Goal: Task Accomplishment & Management: Manage account settings

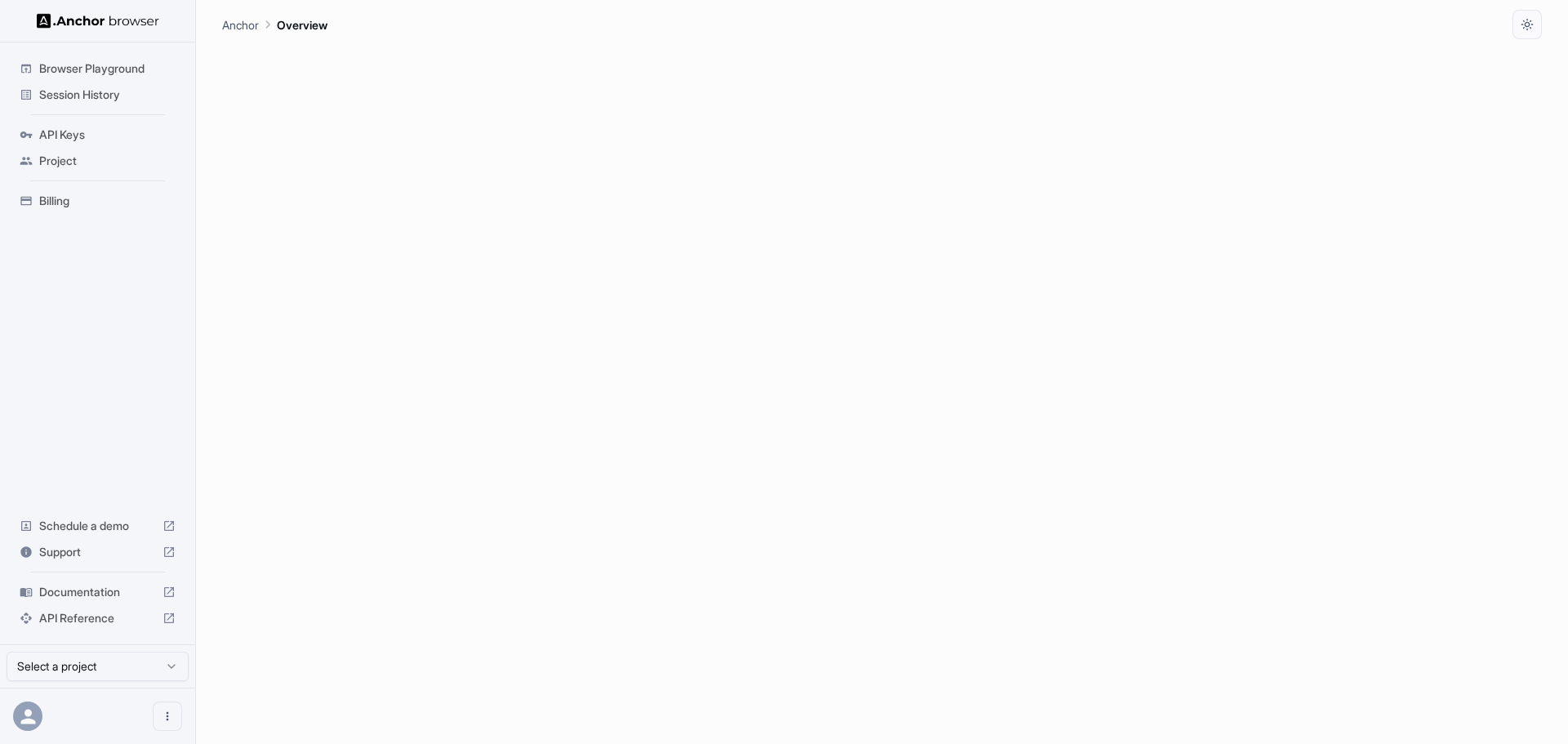
click at [93, 127] on span "API Keys" at bounding box center [107, 134] width 136 height 16
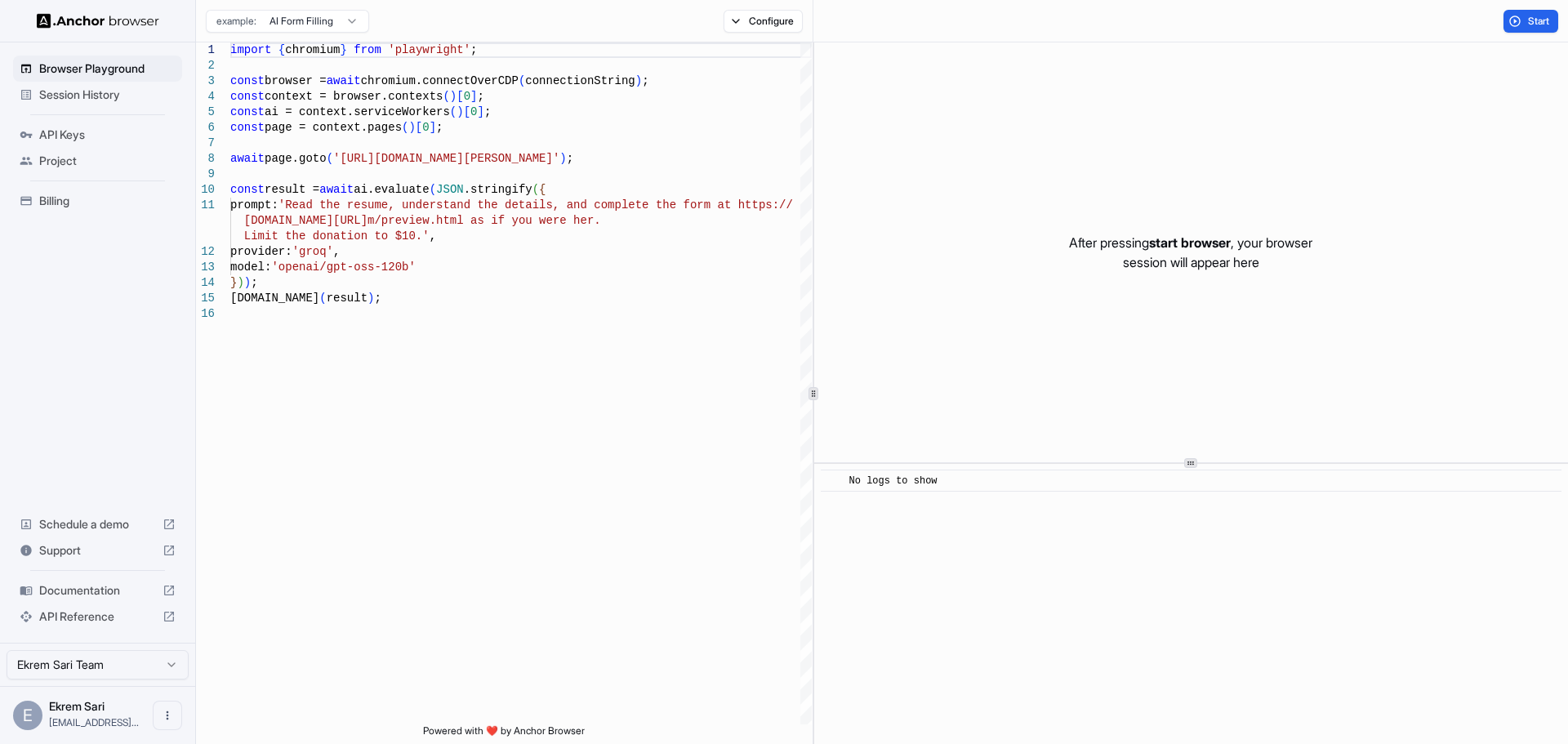
click at [63, 133] on span "API Keys" at bounding box center [107, 134] width 136 height 16
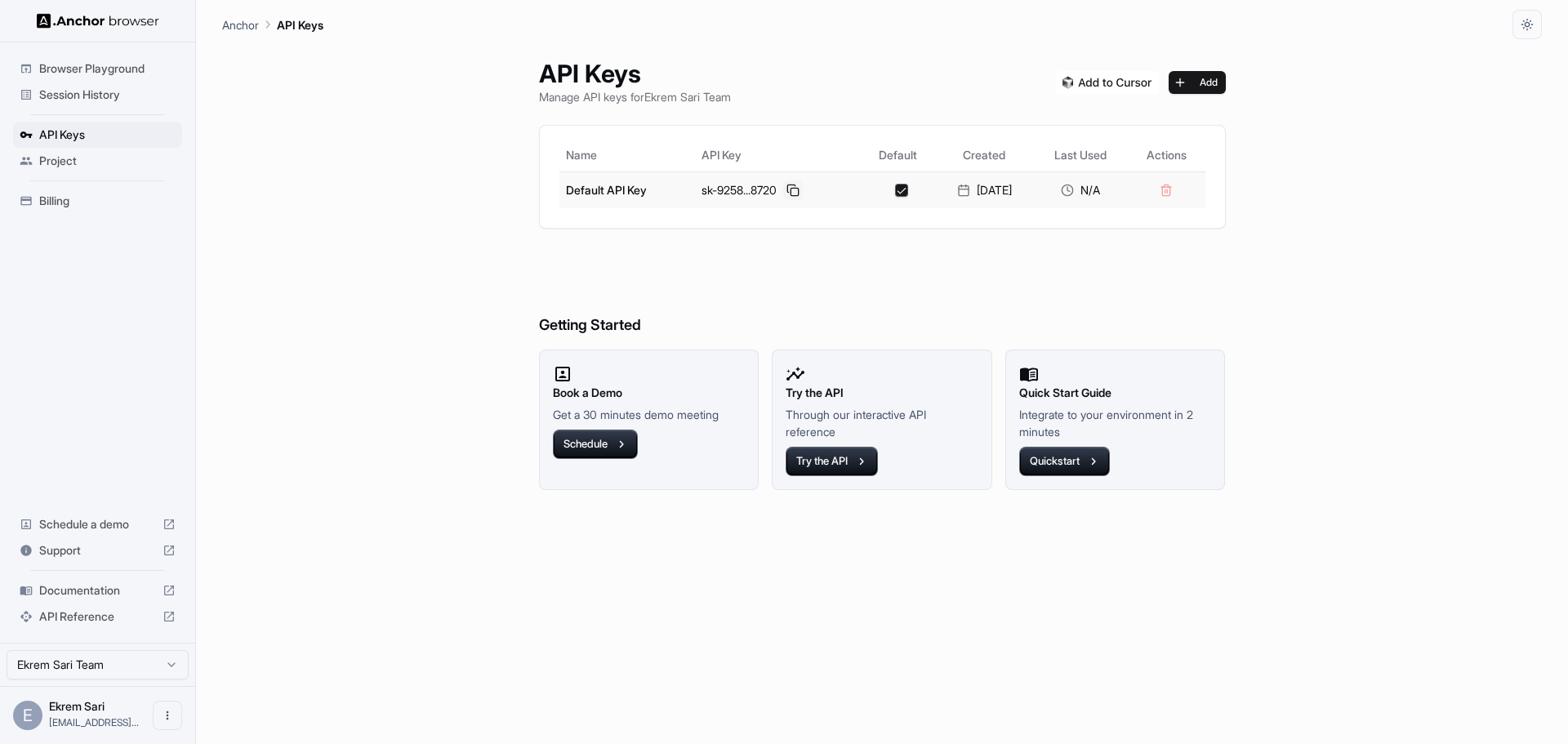
click at [788, 189] on button at bounding box center [793, 190] width 20 height 20
click at [77, 589] on span "Documentation" at bounding box center [97, 590] width 117 height 16
click at [69, 201] on span "Billing" at bounding box center [107, 200] width 136 height 16
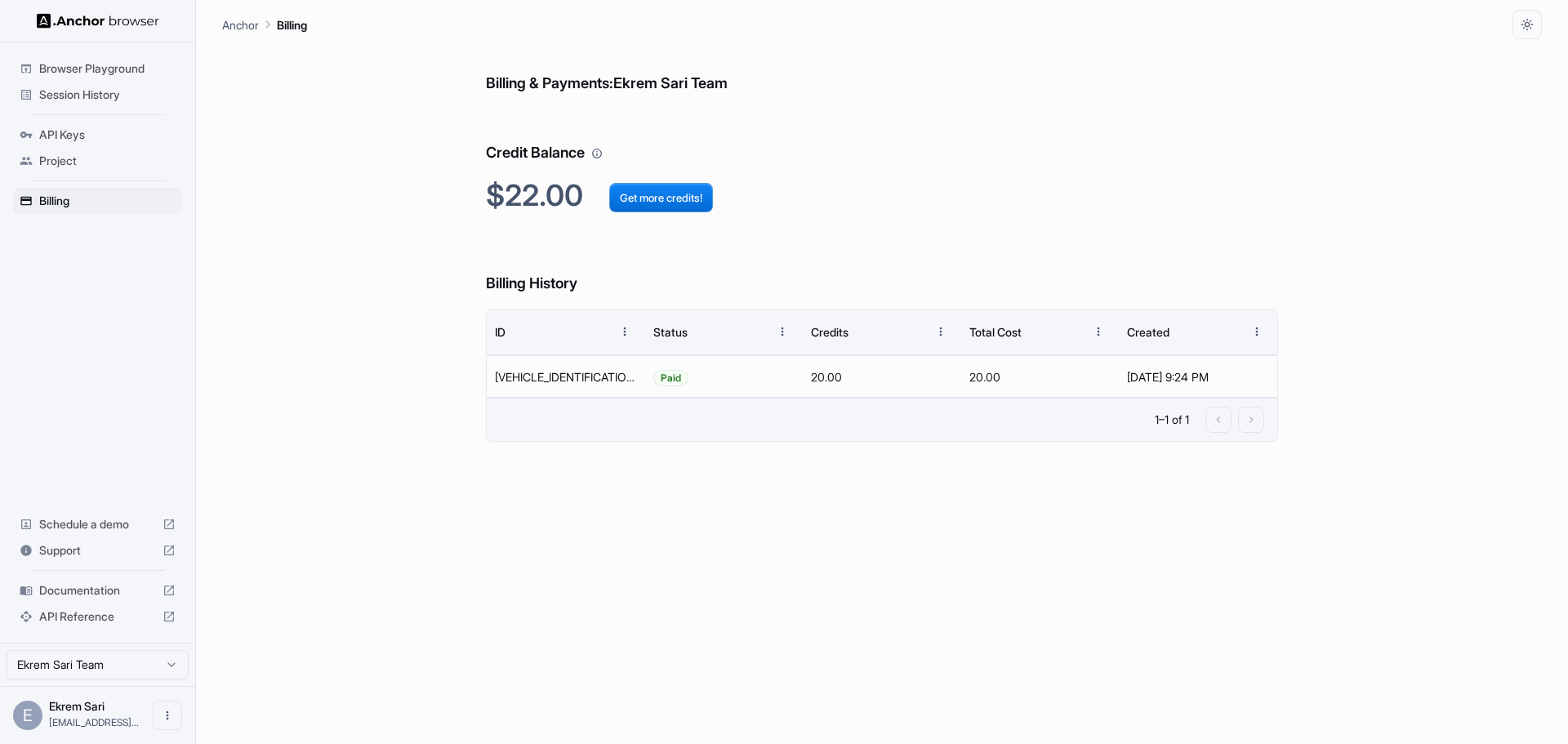
click at [76, 144] on div "API Keys" at bounding box center [98, 134] width 169 height 26
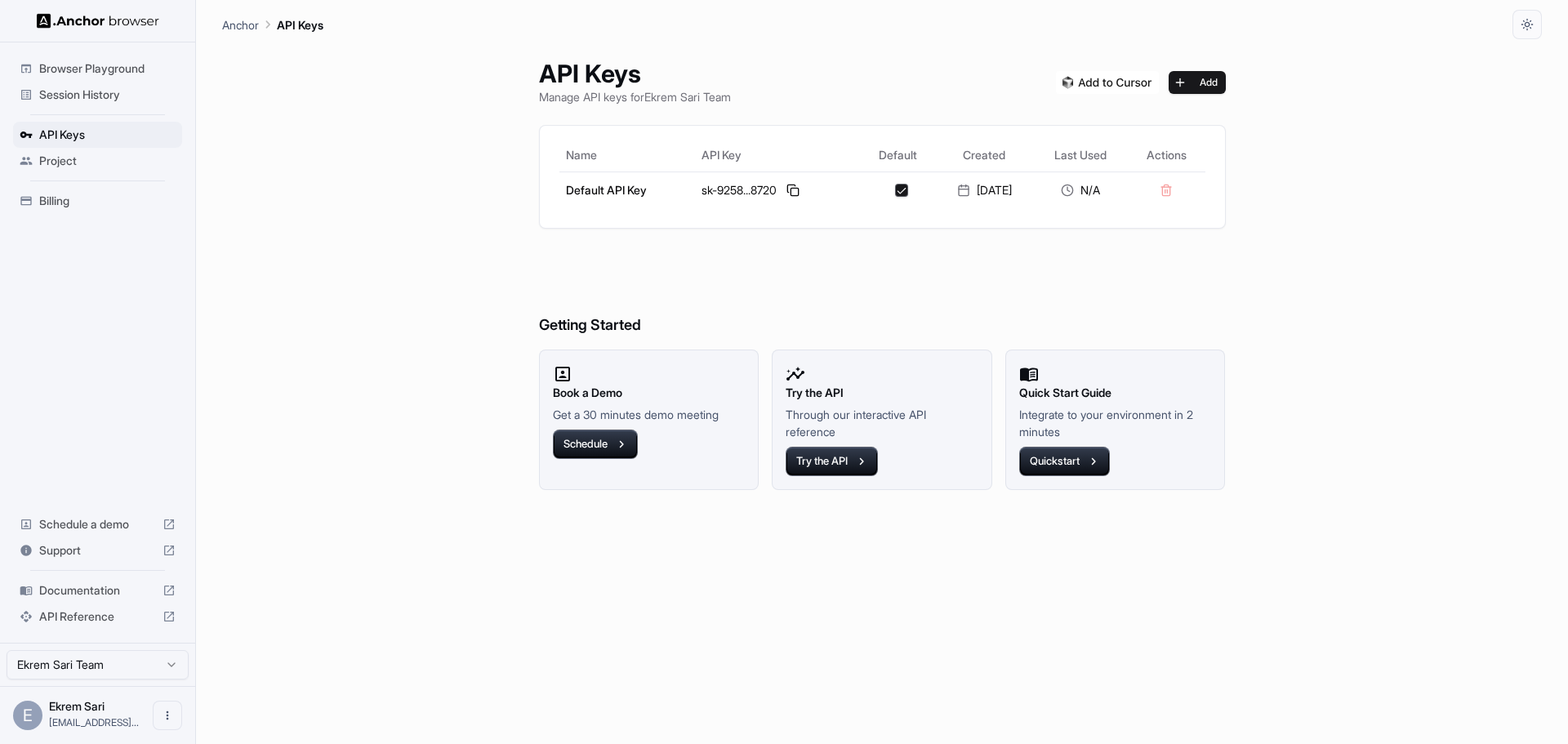
click at [90, 593] on span "Documentation" at bounding box center [97, 590] width 117 height 16
click at [54, 203] on span "Billing" at bounding box center [107, 200] width 136 height 16
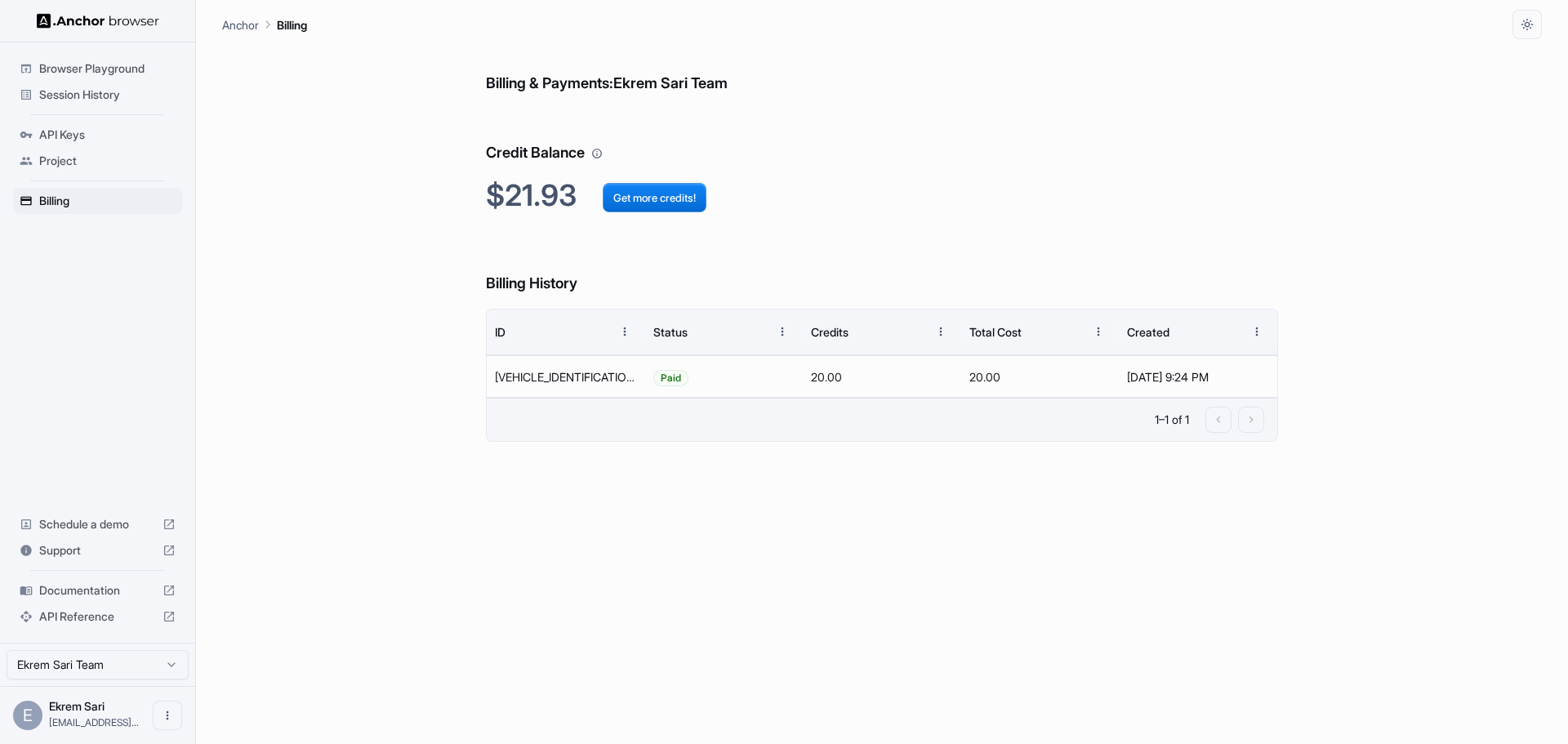
click at [656, 433] on div "1–1 of 1" at bounding box center [882, 419] width 791 height 44
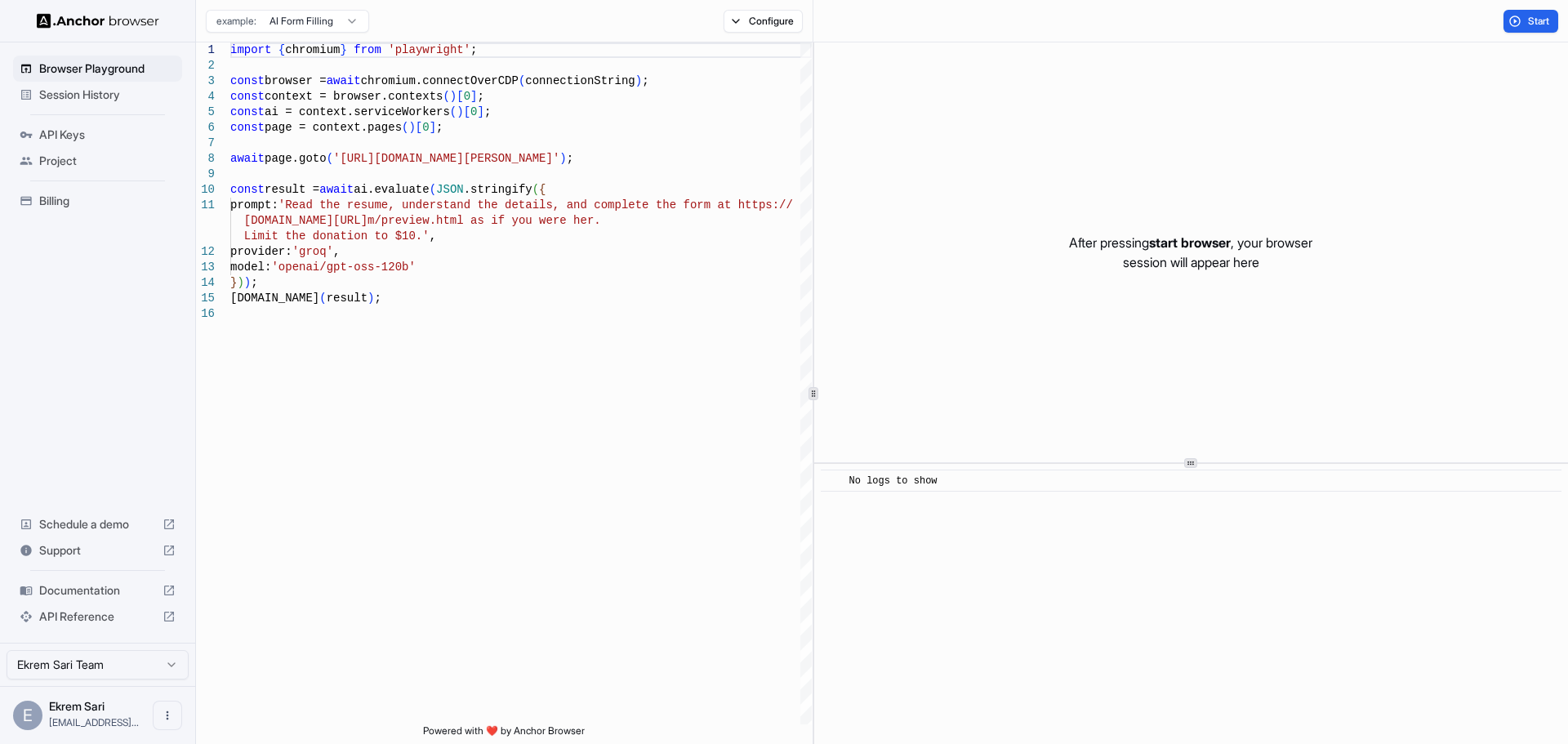
click at [62, 202] on span "Billing" at bounding box center [107, 200] width 136 height 16
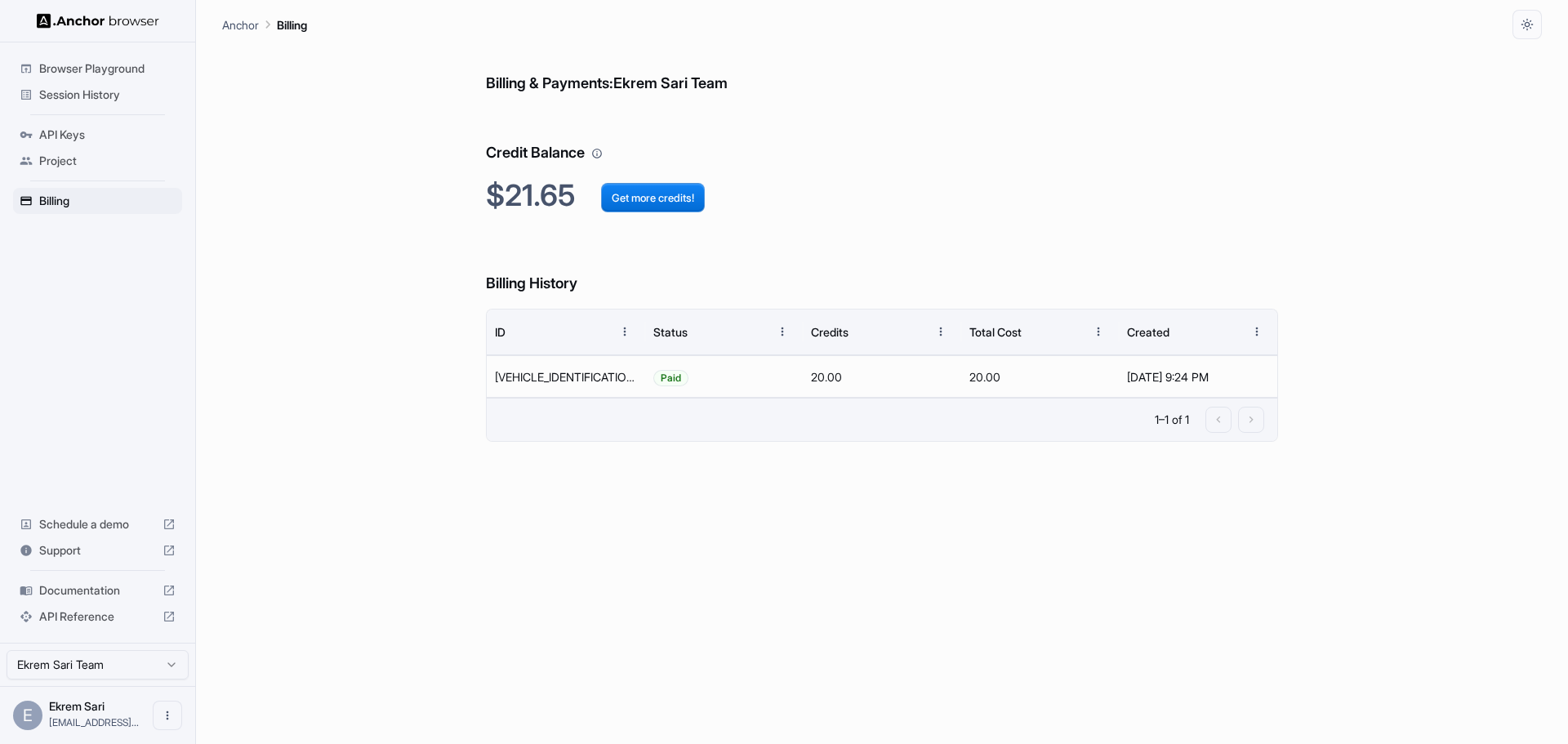
click at [90, 97] on span "Session History" at bounding box center [107, 94] width 136 height 16
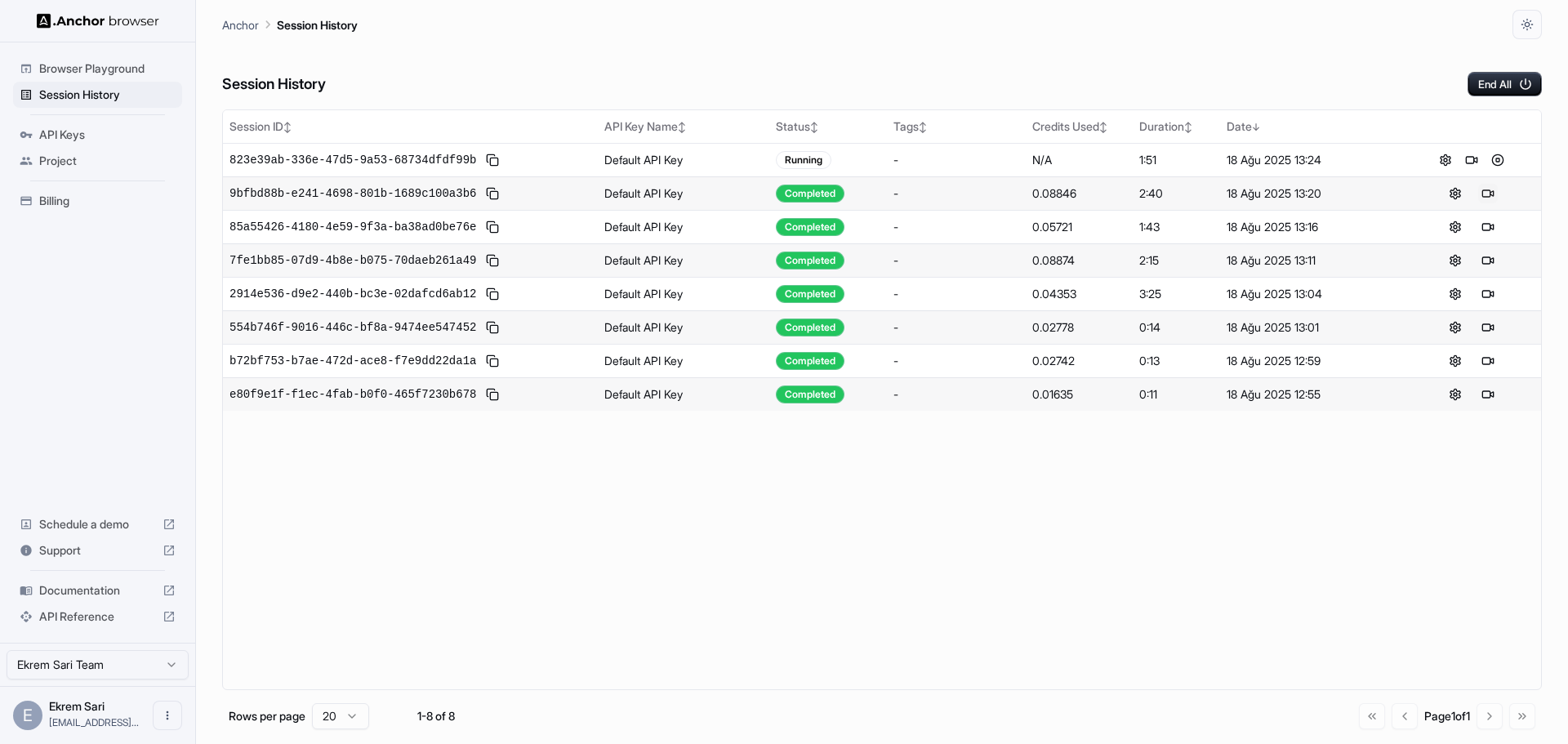
click at [1484, 193] on button at bounding box center [1488, 193] width 20 height 20
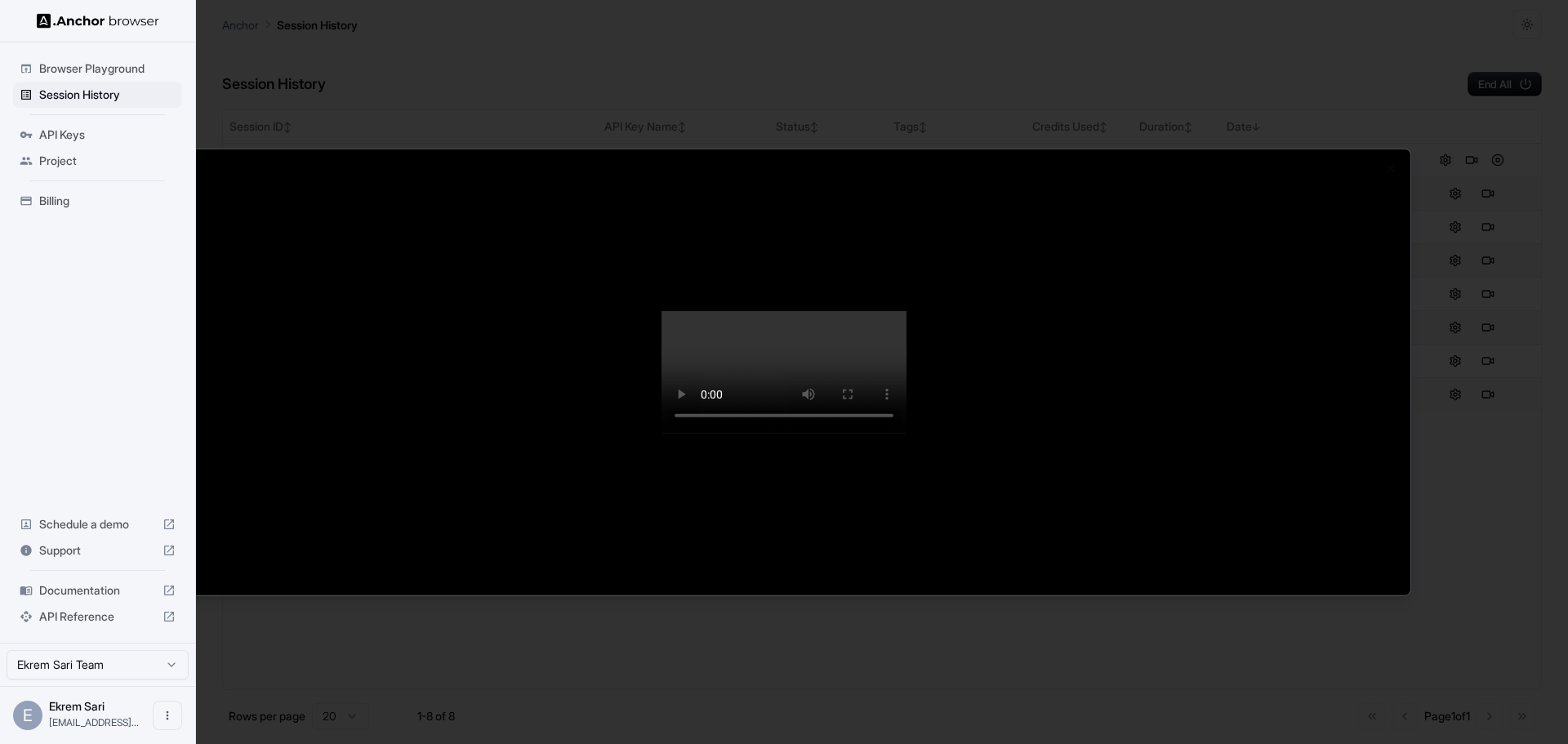
click at [1470, 100] on div at bounding box center [784, 372] width 1568 height 744
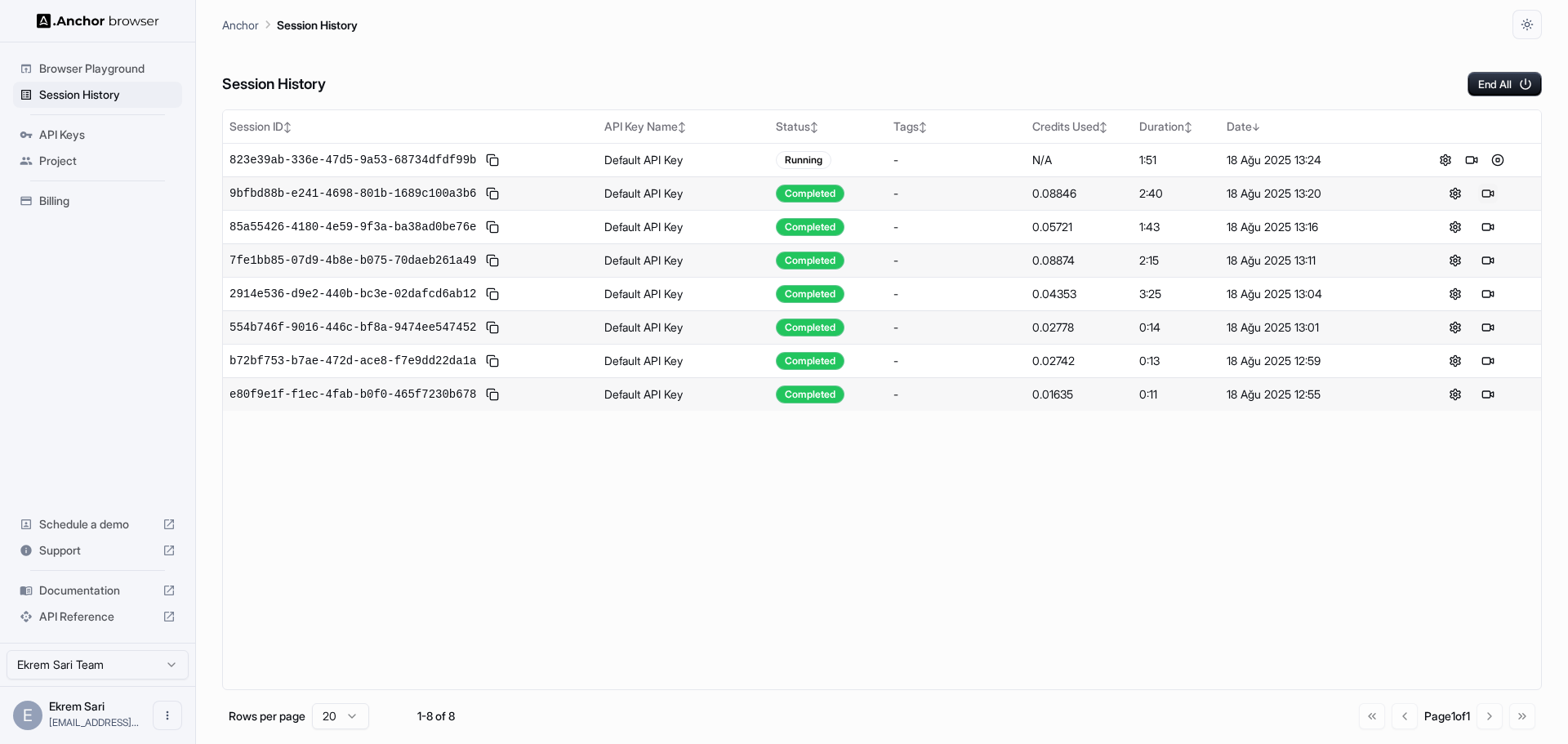
click at [1494, 194] on button at bounding box center [1488, 193] width 20 height 20
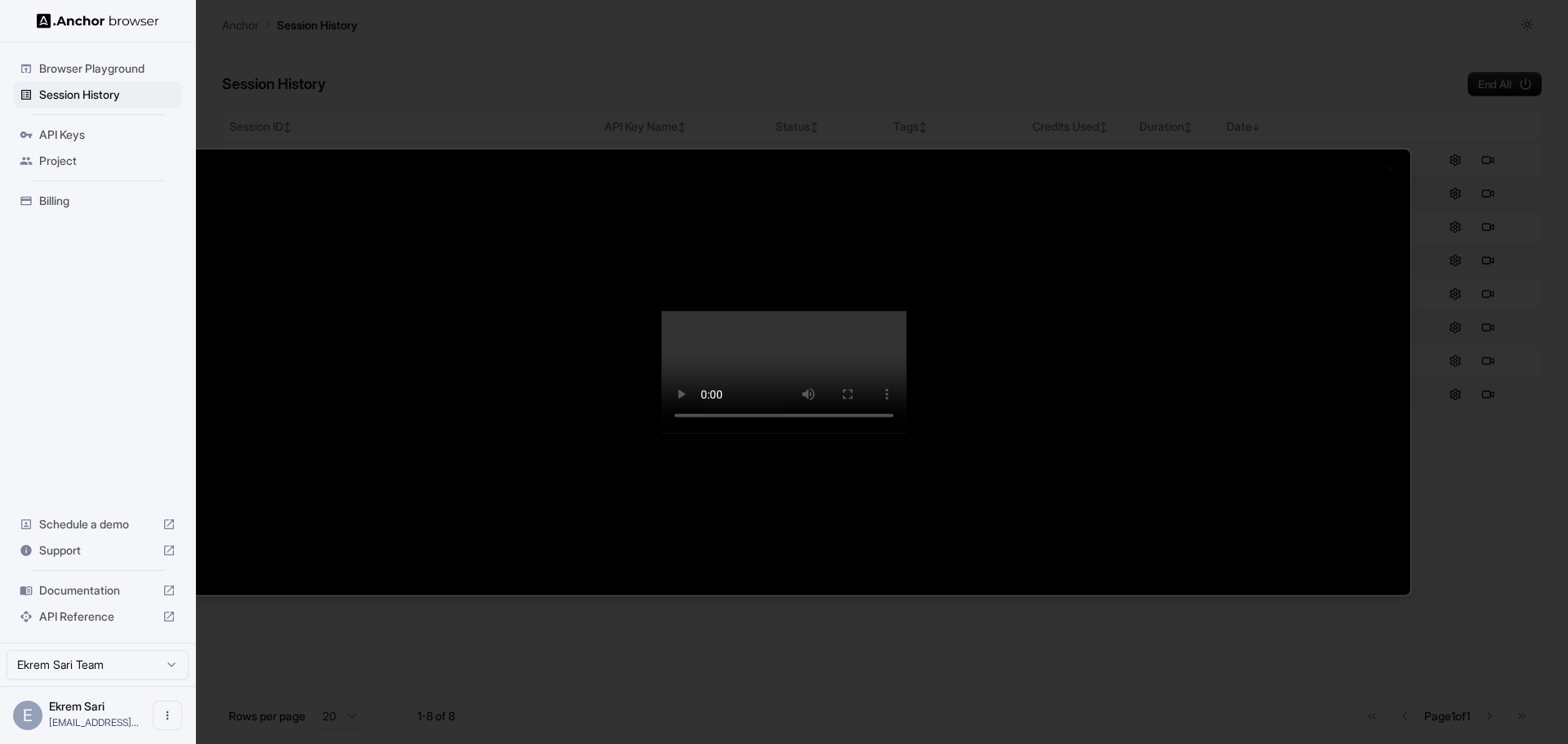
click at [1531, 93] on div at bounding box center [784, 372] width 1568 height 744
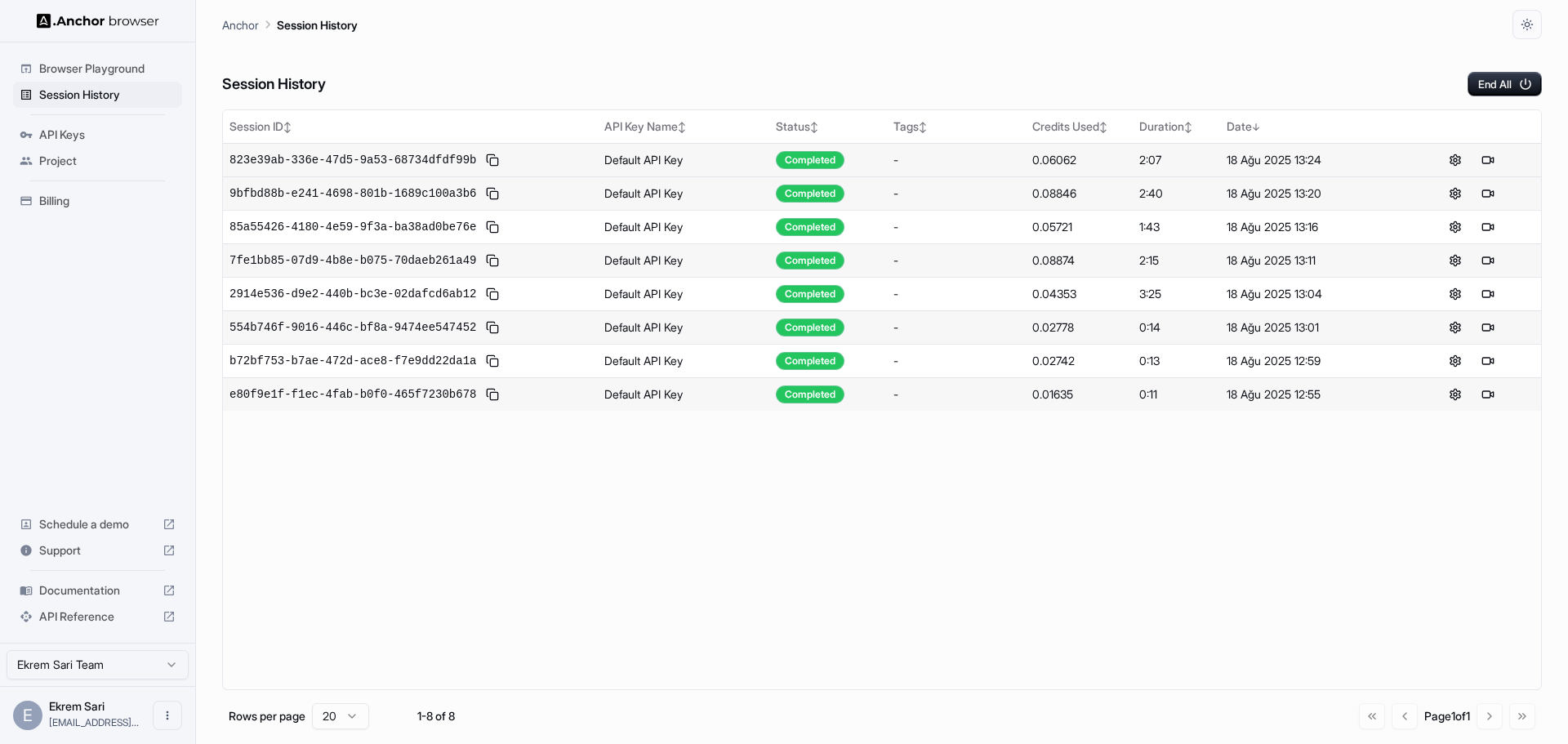
click at [1499, 160] on div at bounding box center [1472, 160] width 126 height 20
click at [1486, 160] on button at bounding box center [1488, 160] width 20 height 20
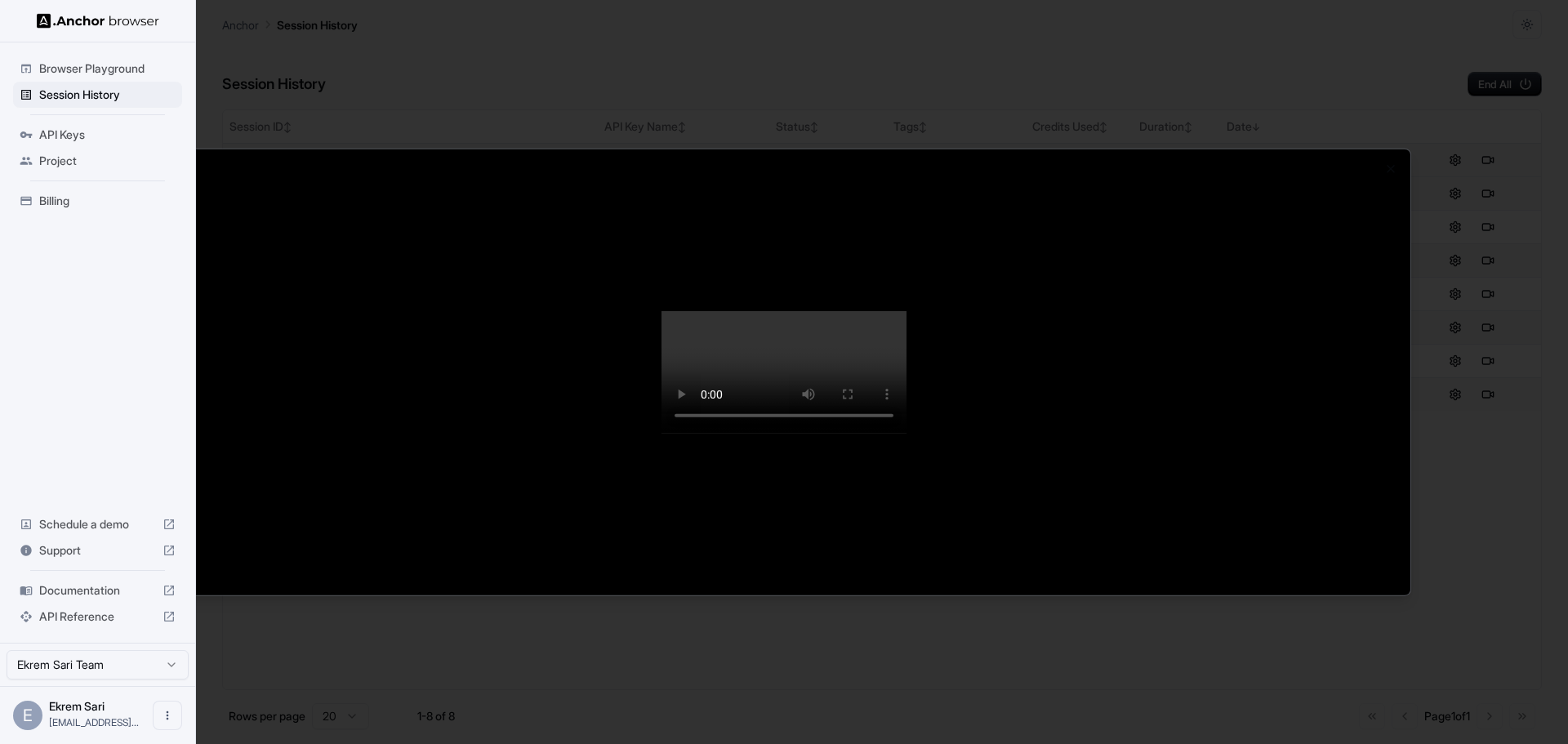
click at [906, 433] on video at bounding box center [784, 372] width 245 height 123
click at [327, 10] on div at bounding box center [784, 372] width 1568 height 744
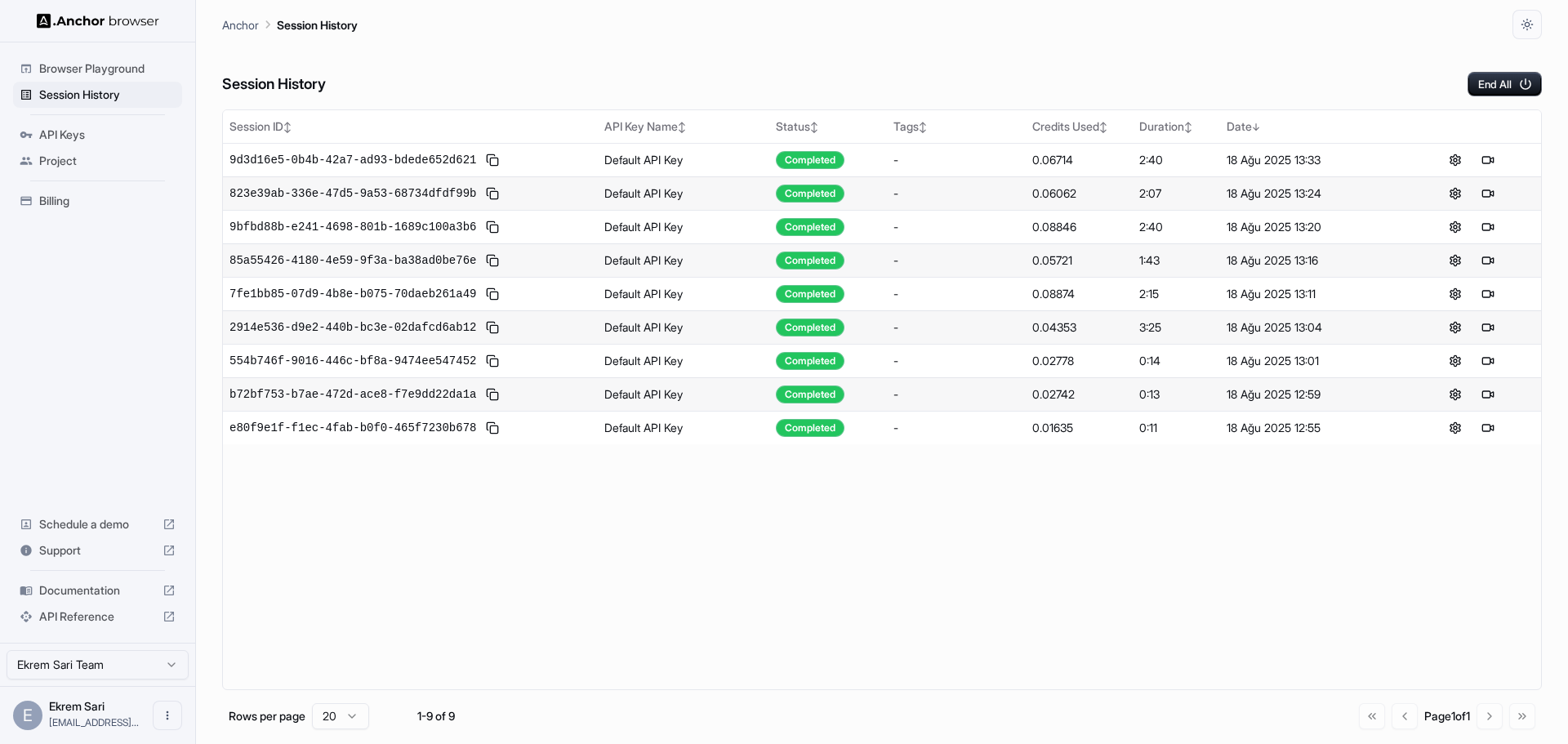
click at [64, 197] on span "Billing" at bounding box center [107, 200] width 136 height 16
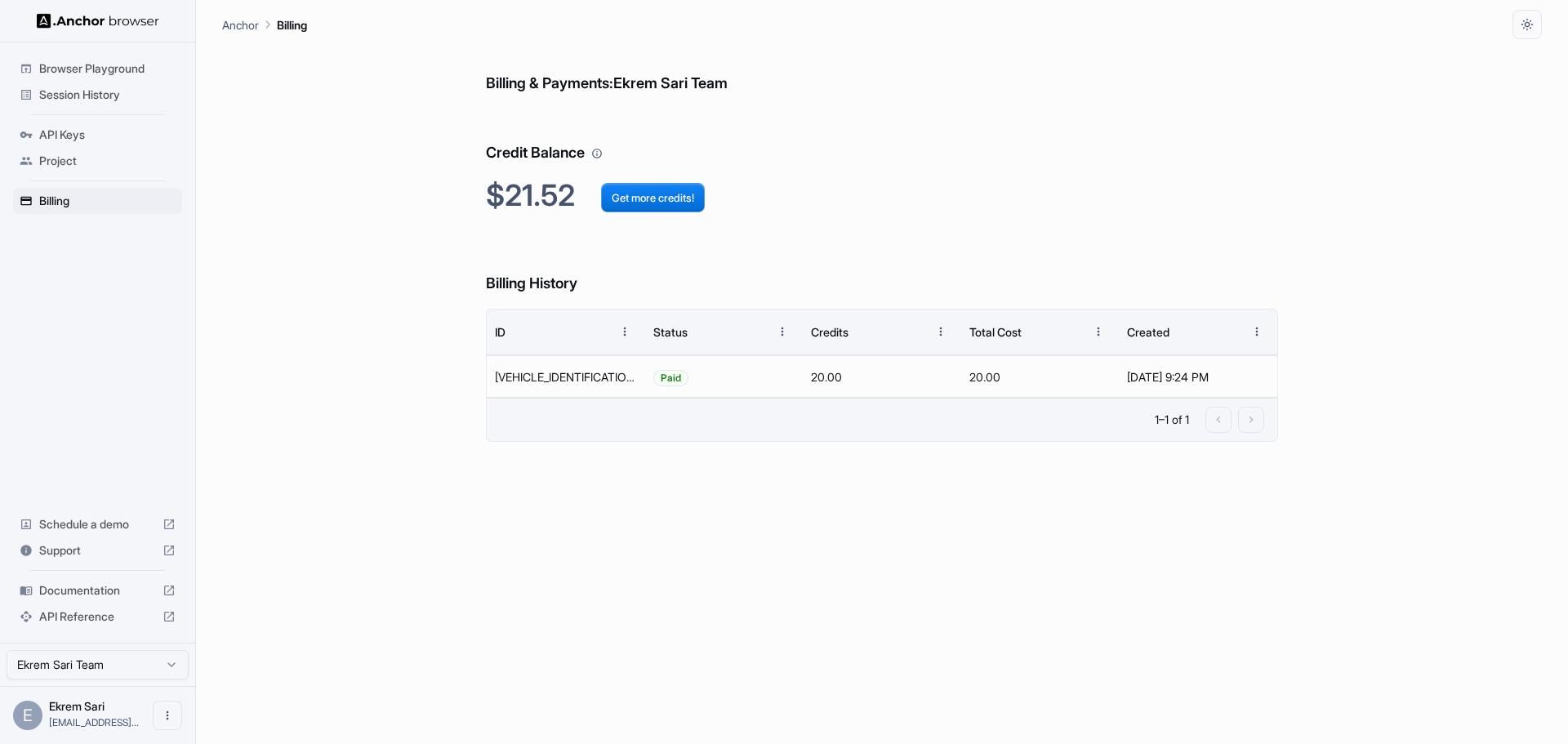
click at [96, 101] on span "Session History" at bounding box center [107, 94] width 136 height 16
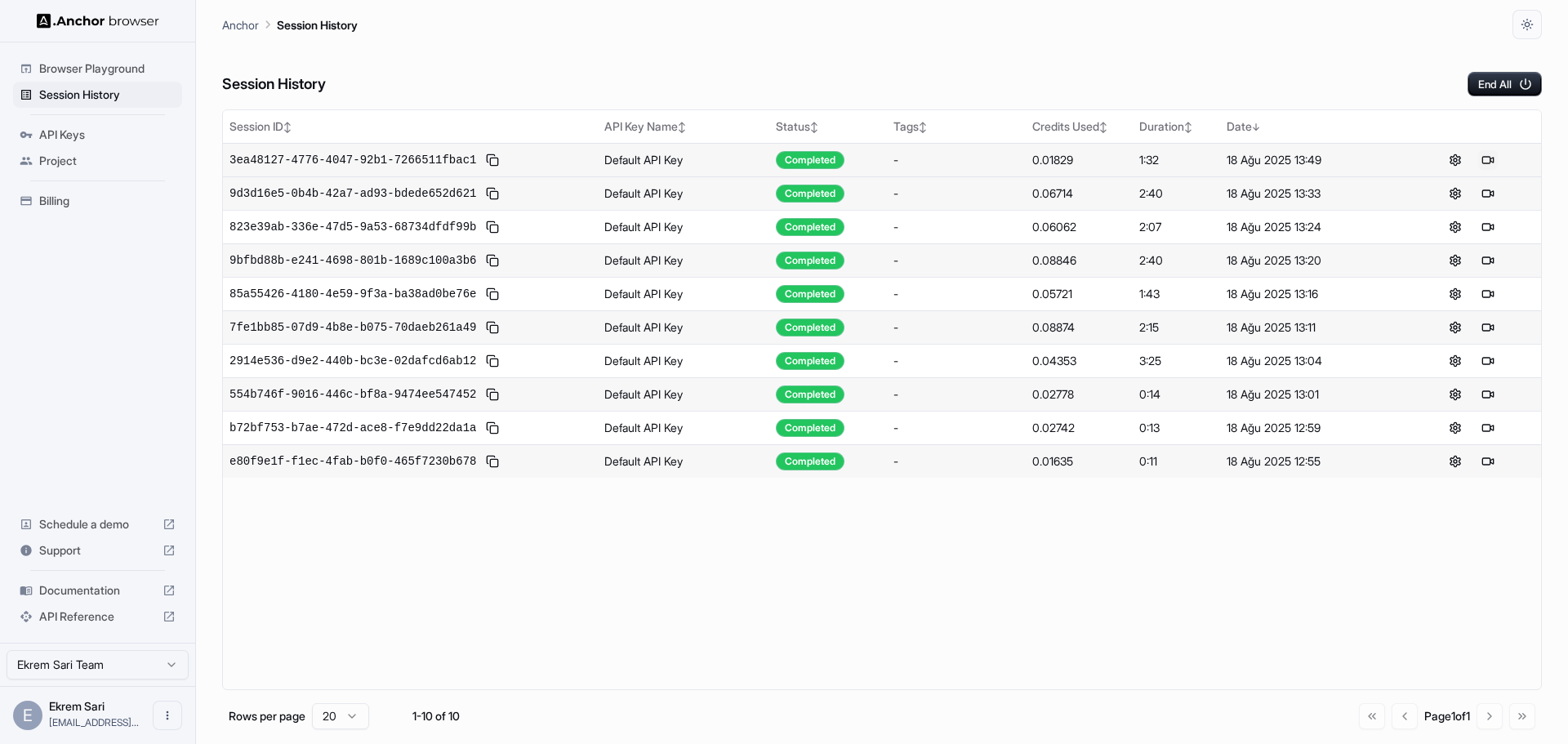
click at [1495, 158] on button at bounding box center [1488, 160] width 20 height 20
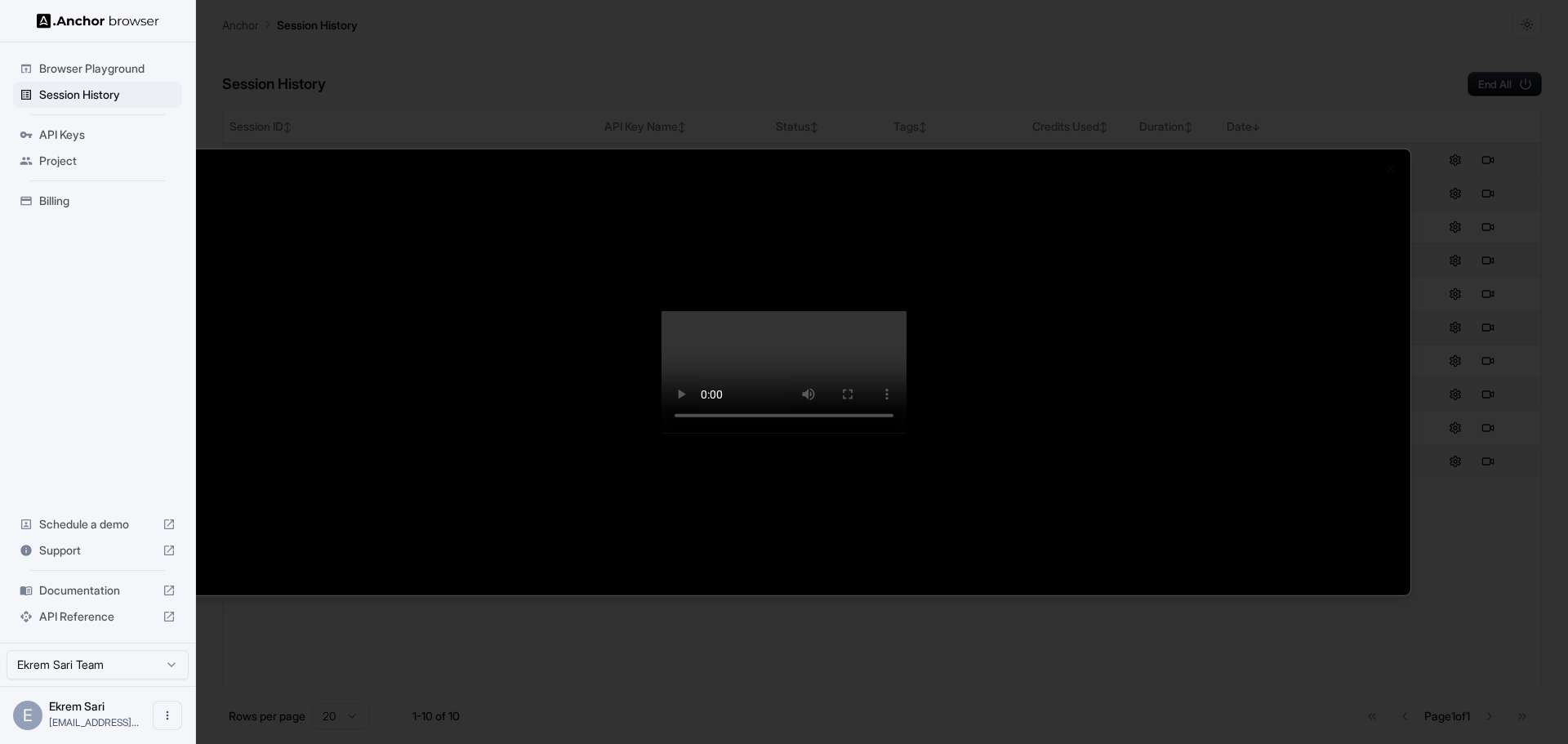
click at [1468, 489] on div at bounding box center [784, 372] width 1568 height 744
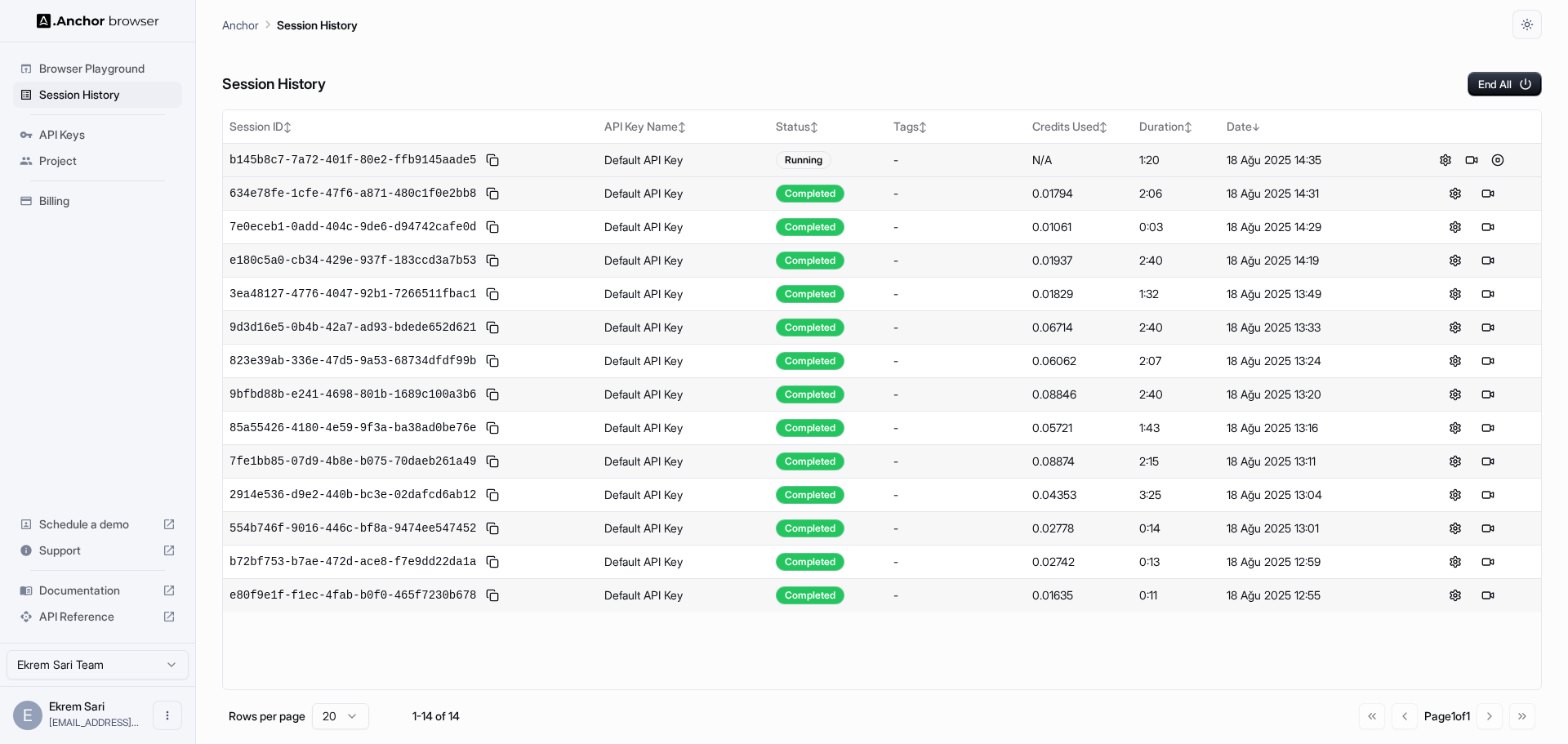
click at [58, 200] on span "Billing" at bounding box center [107, 200] width 136 height 16
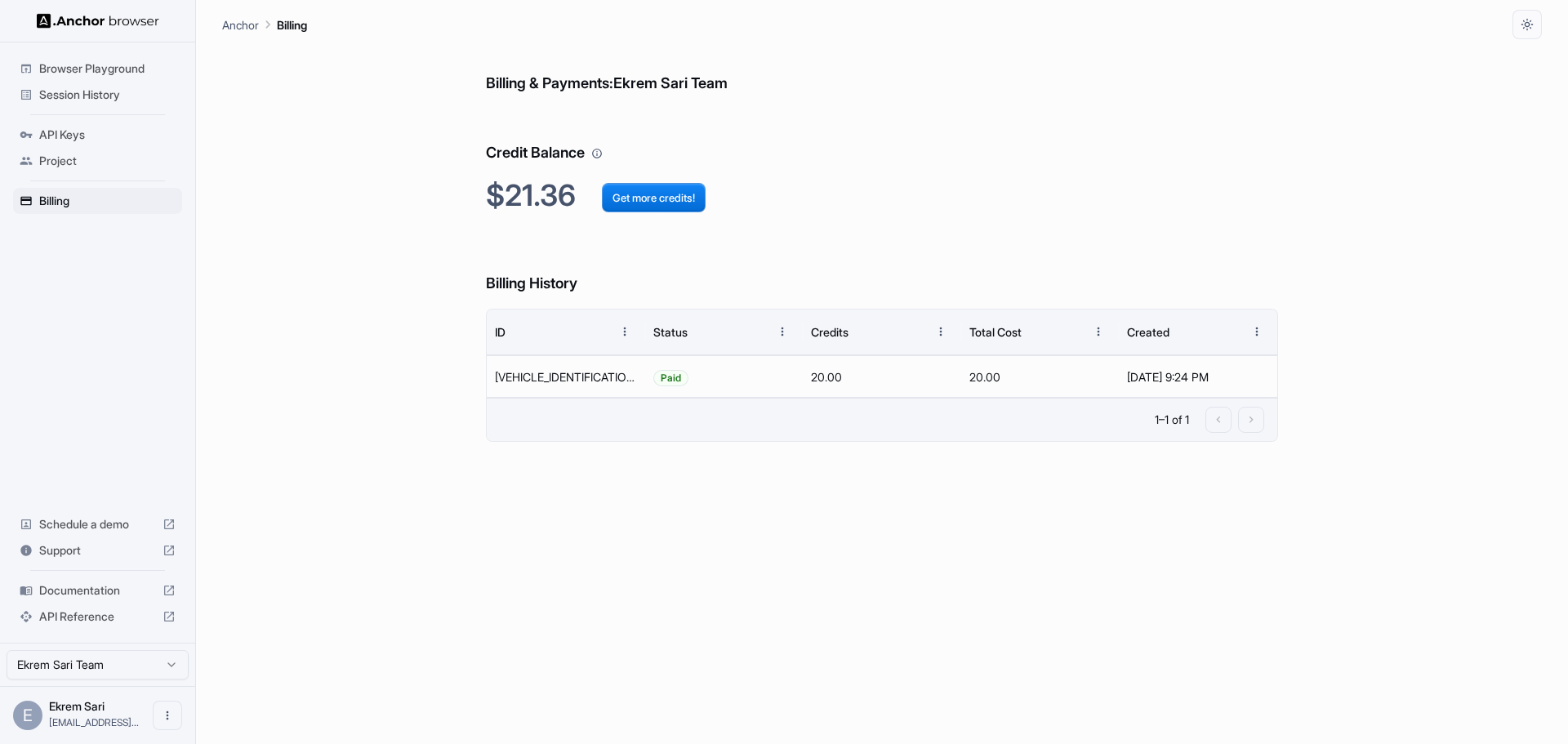
click at [118, 70] on span "Browser Playground" at bounding box center [107, 69] width 136 height 16
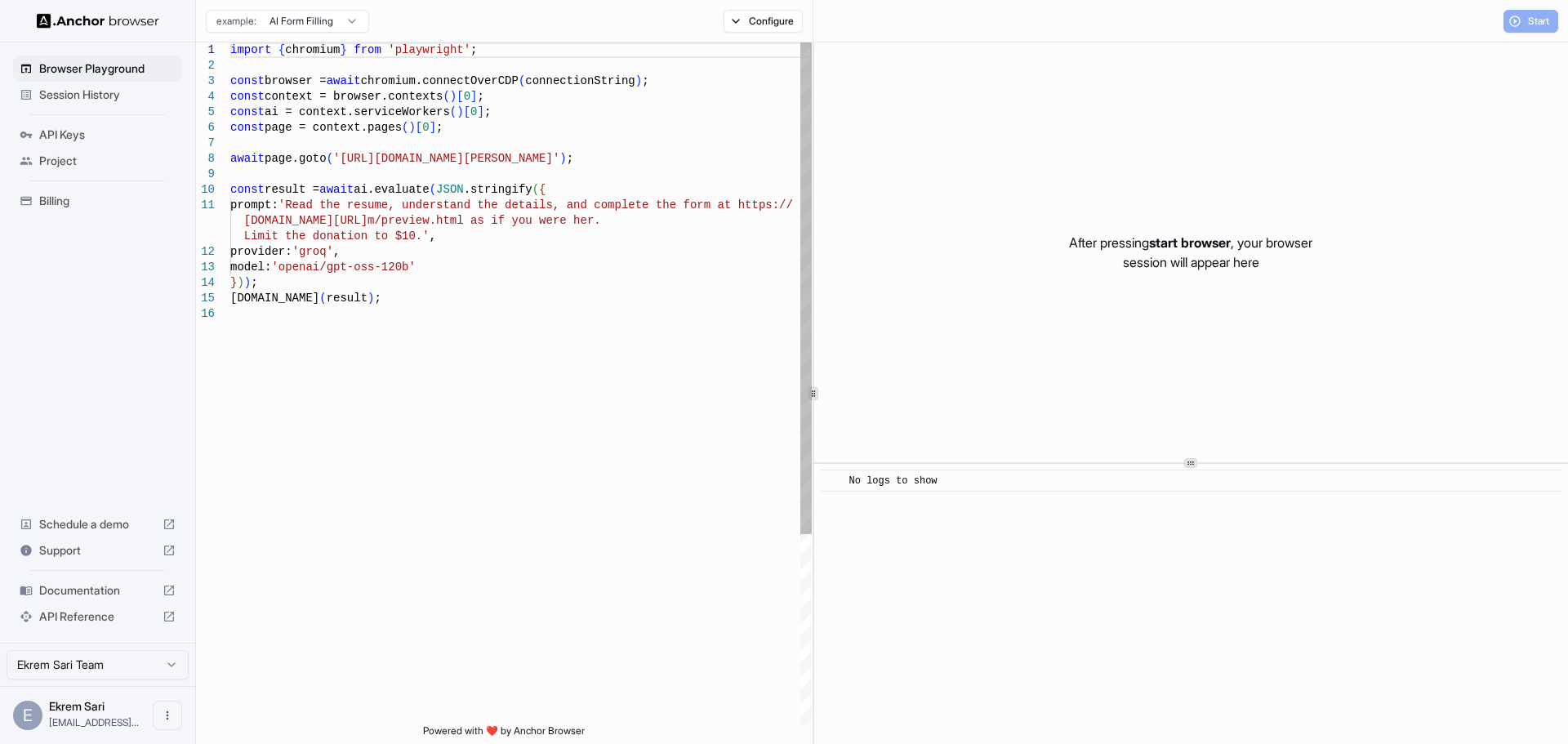
click at [100, 93] on span "Session History" at bounding box center [107, 94] width 136 height 16
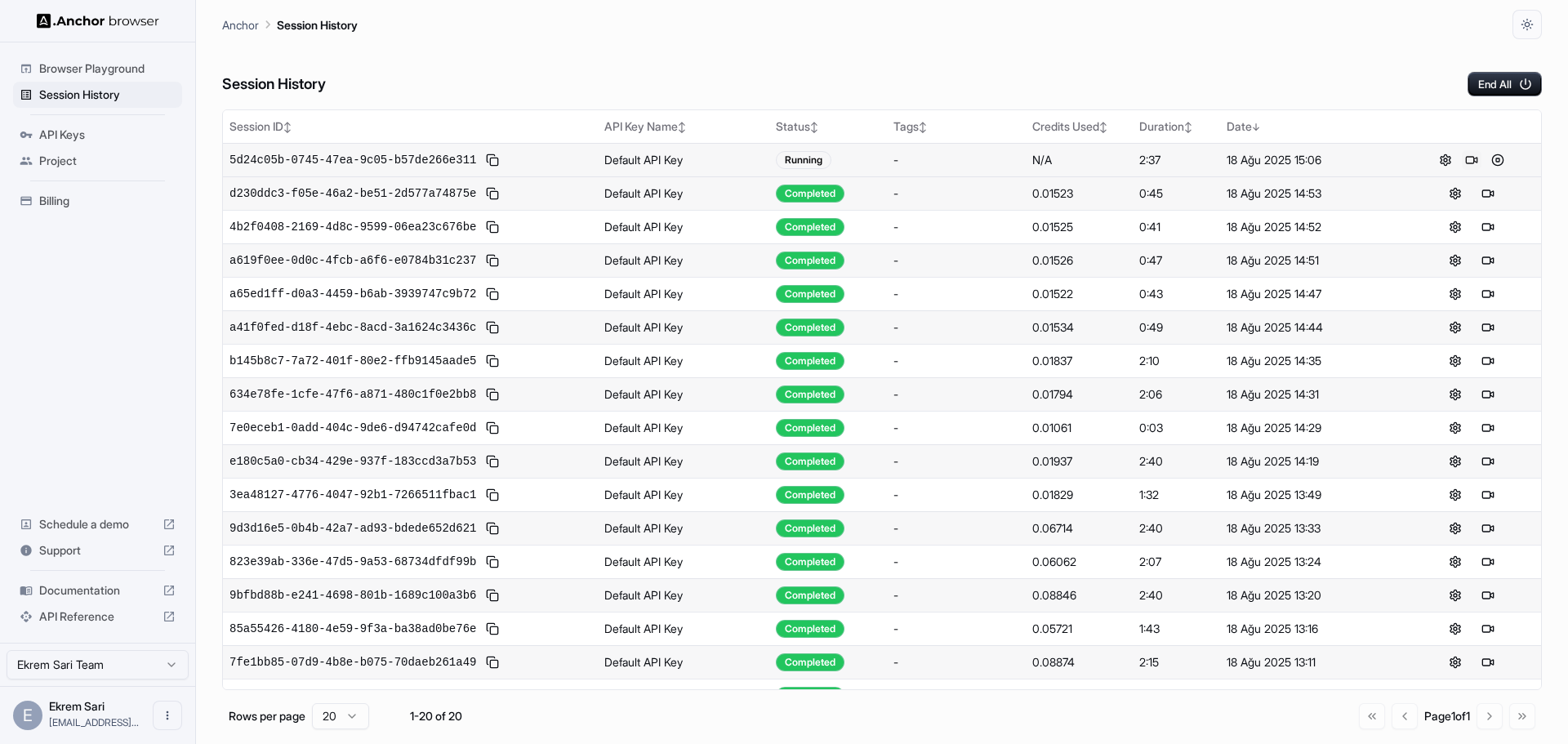
click at [1462, 158] on button at bounding box center [1472, 160] width 20 height 20
click at [60, 206] on span "Billing" at bounding box center [107, 200] width 136 height 16
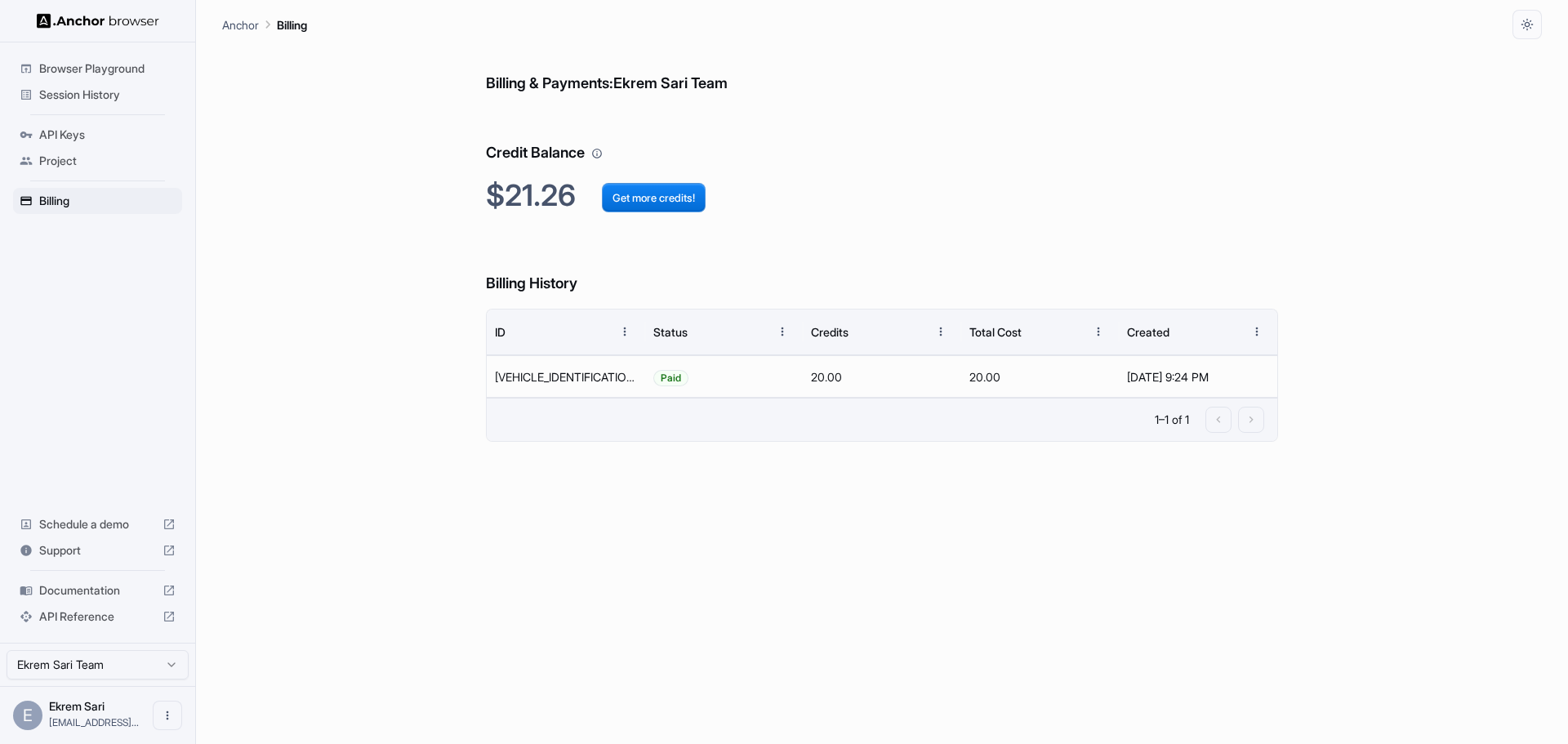
click at [99, 95] on span "Session History" at bounding box center [107, 94] width 136 height 16
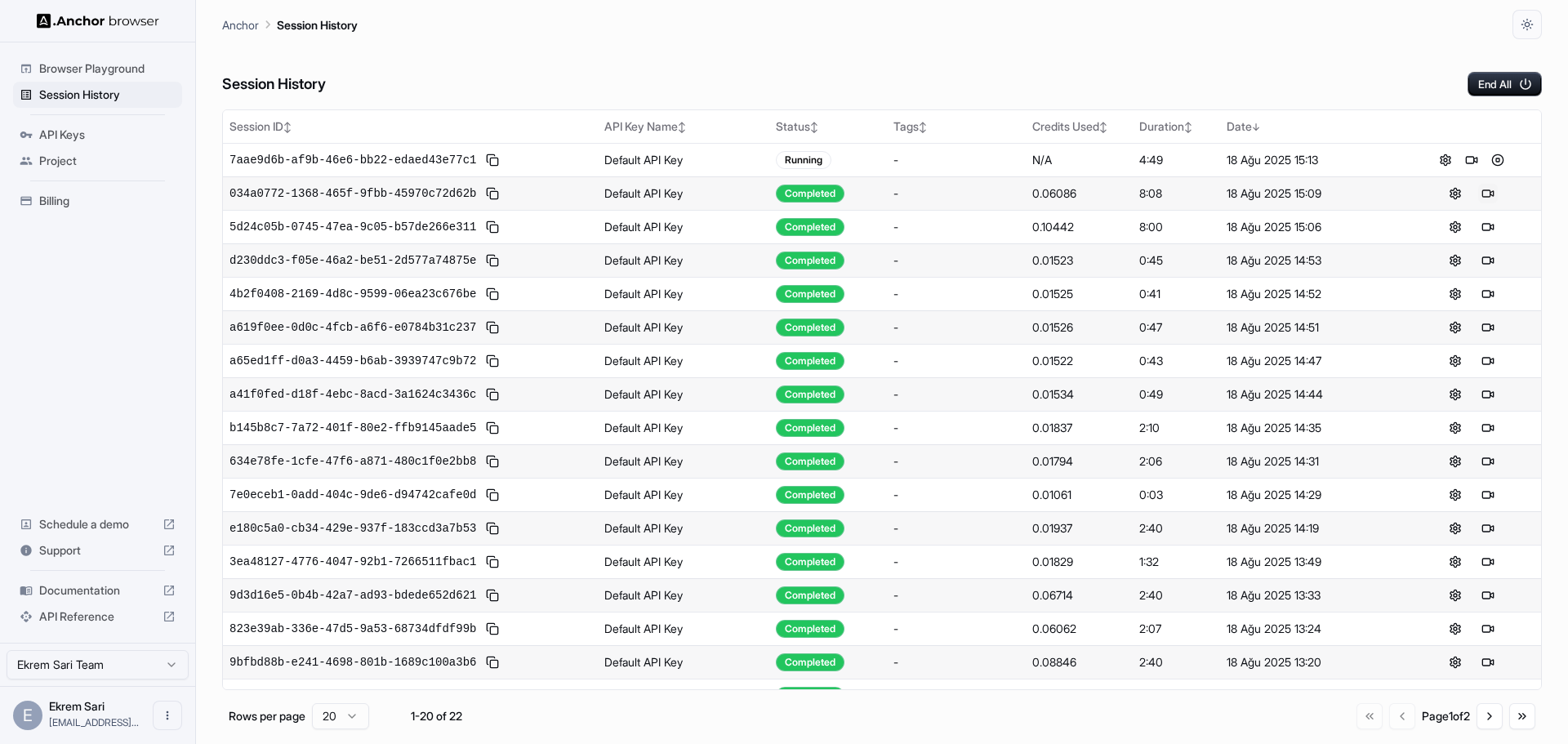
click at [1483, 191] on button at bounding box center [1488, 193] width 20 height 20
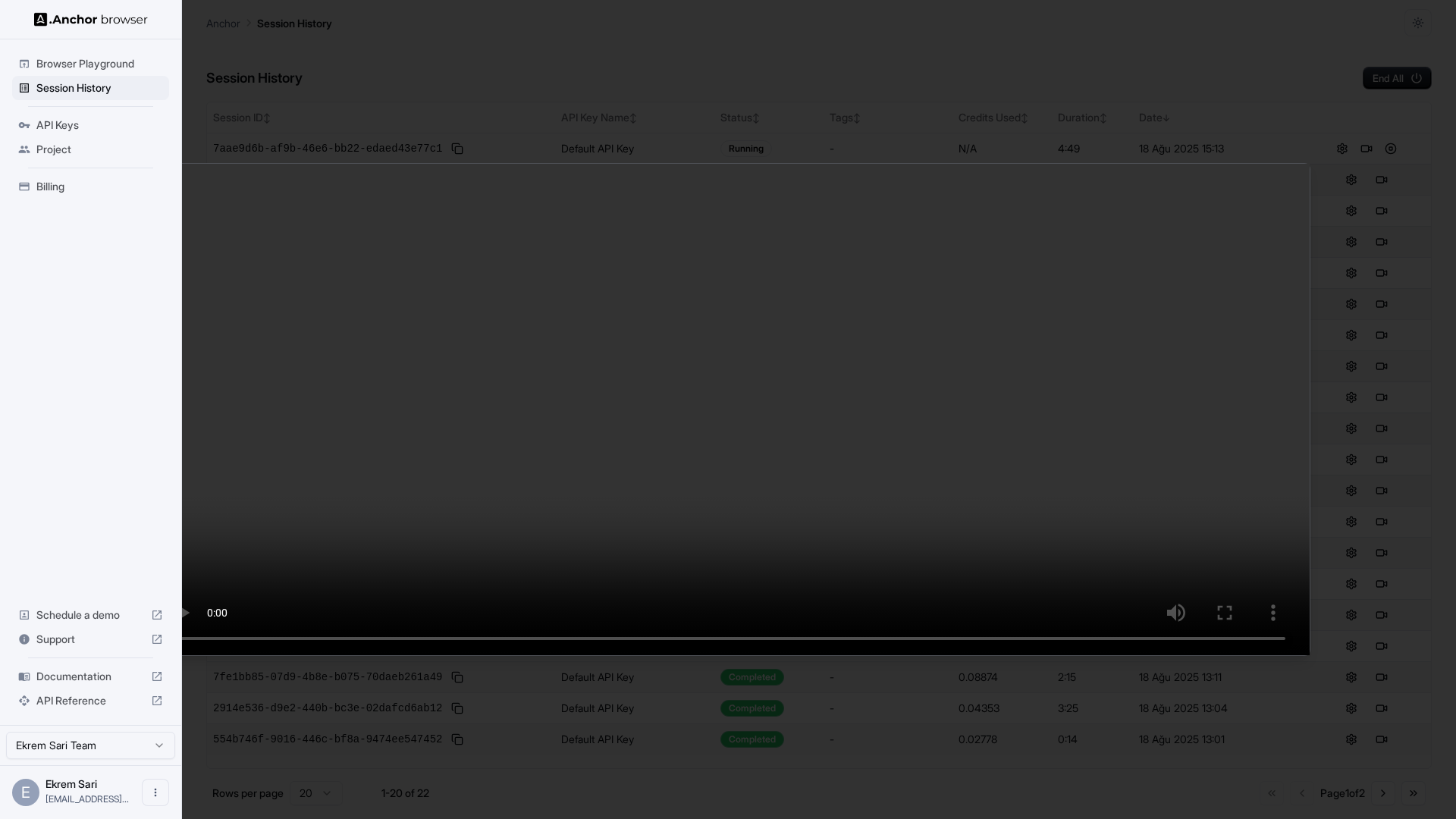
click at [403, 655] on video at bounding box center [728, 409] width 1163 height 491
click at [485, 655] on video at bounding box center [728, 409] width 1163 height 491
click at [743, 655] on video at bounding box center [728, 409] width 1163 height 491
click at [1310, 655] on video at bounding box center [728, 409] width 1163 height 491
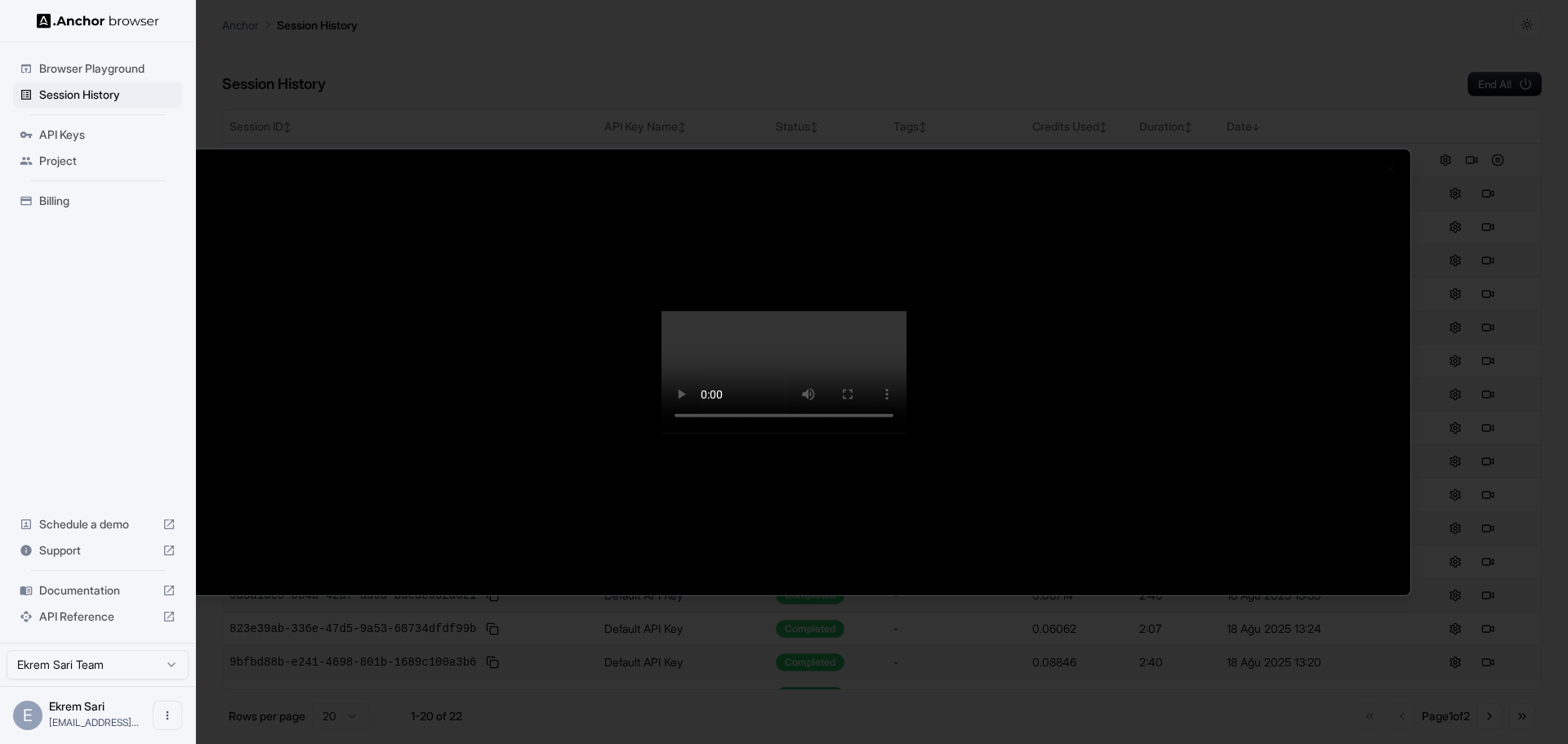
click at [1363, 25] on div at bounding box center [784, 372] width 1568 height 744
